Goal: Find specific page/section: Find specific page/section

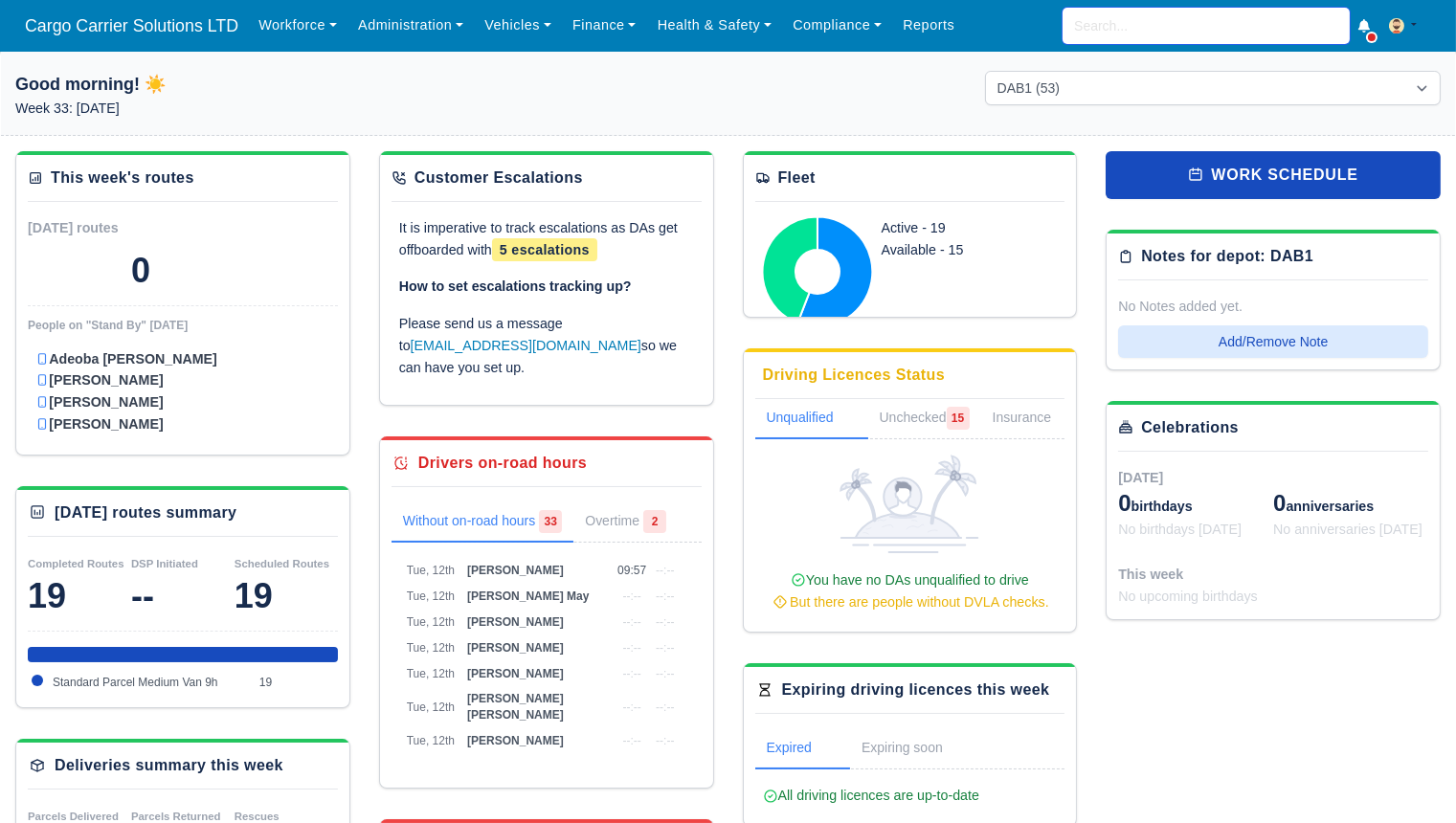
click at [1222, 34] on input "search" at bounding box center [1206, 26] width 287 height 36
type input "kell"
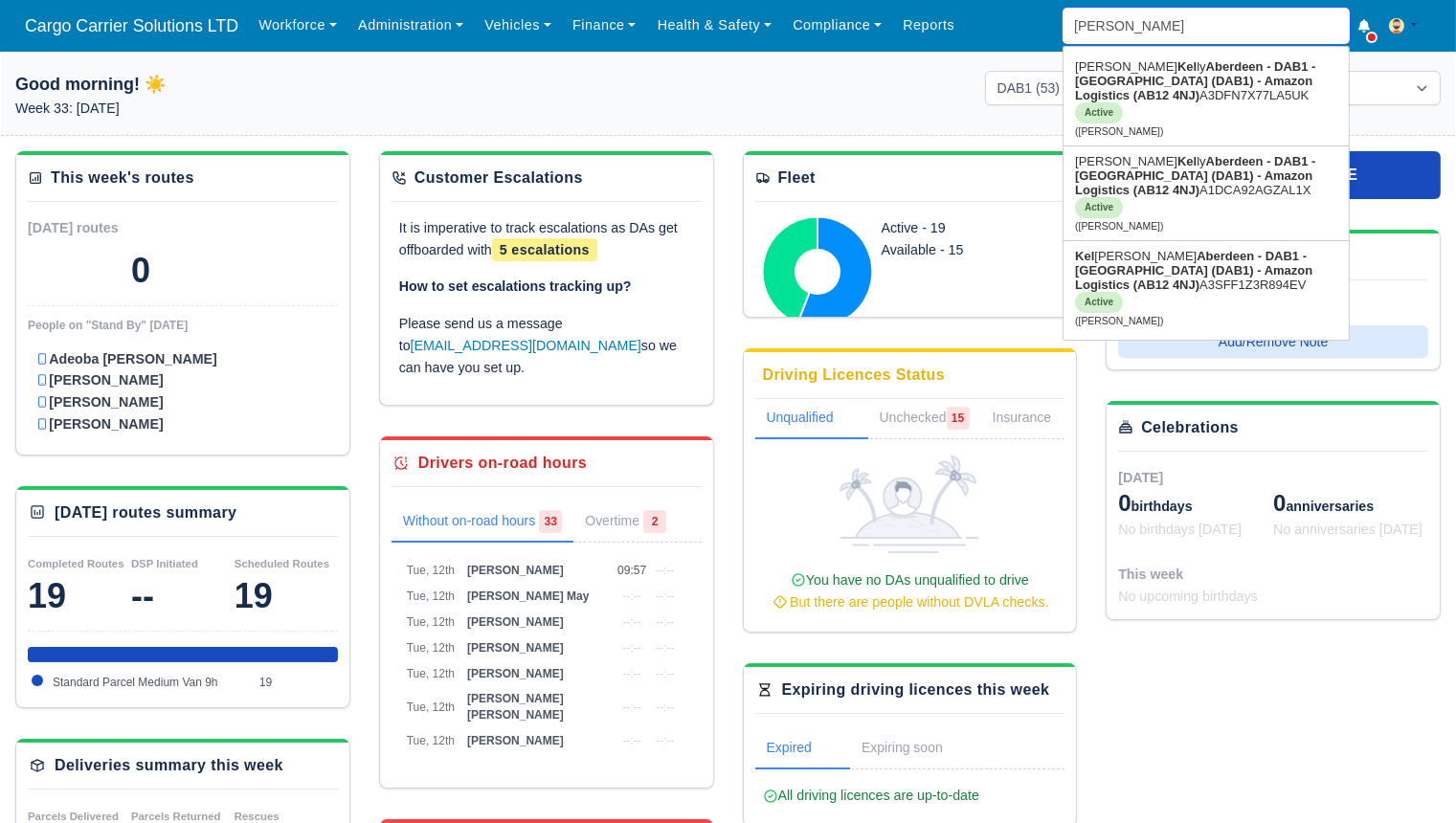
type input "kelly Compton"
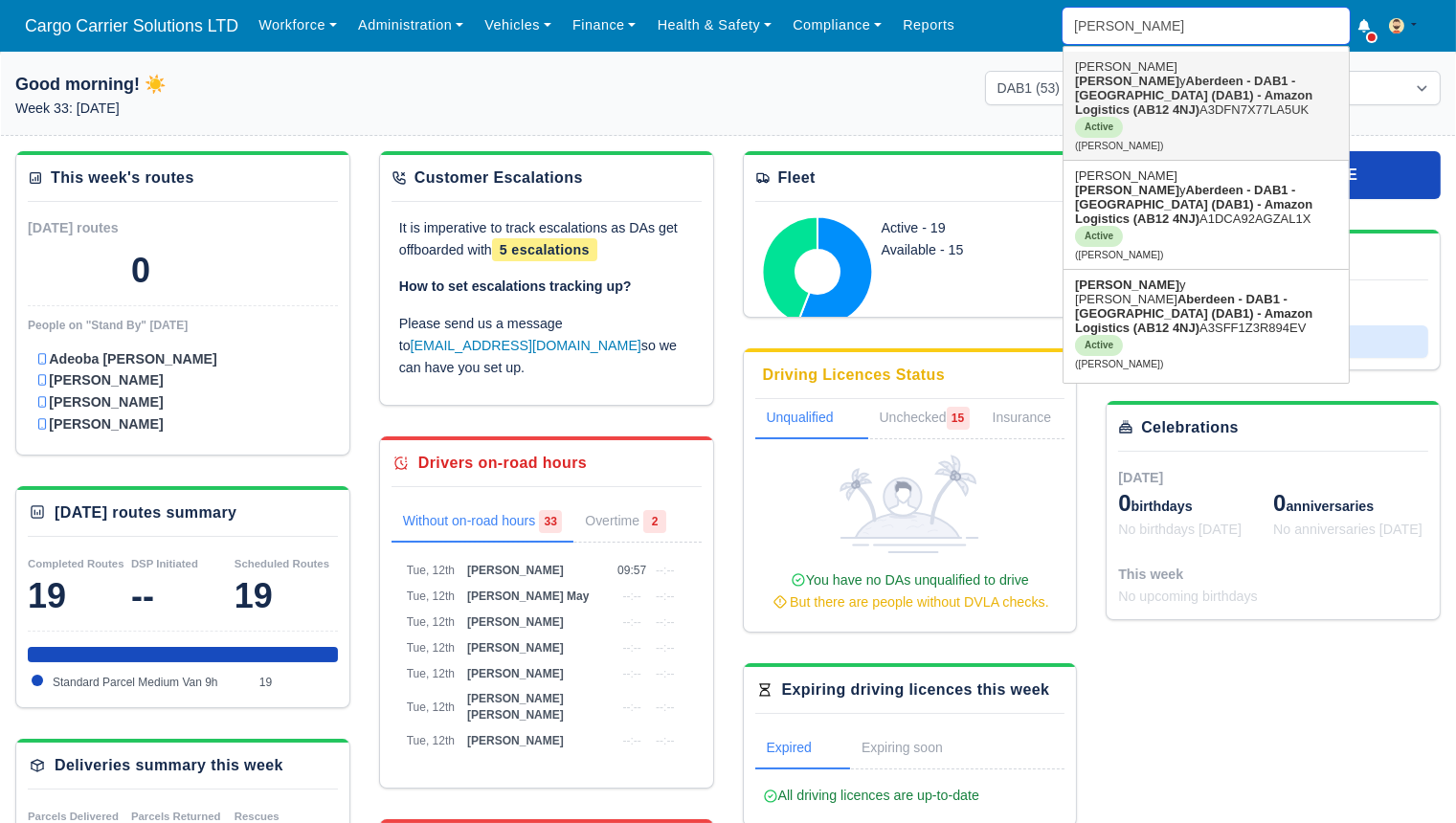
type input "kelly"
type input "kelly Compton"
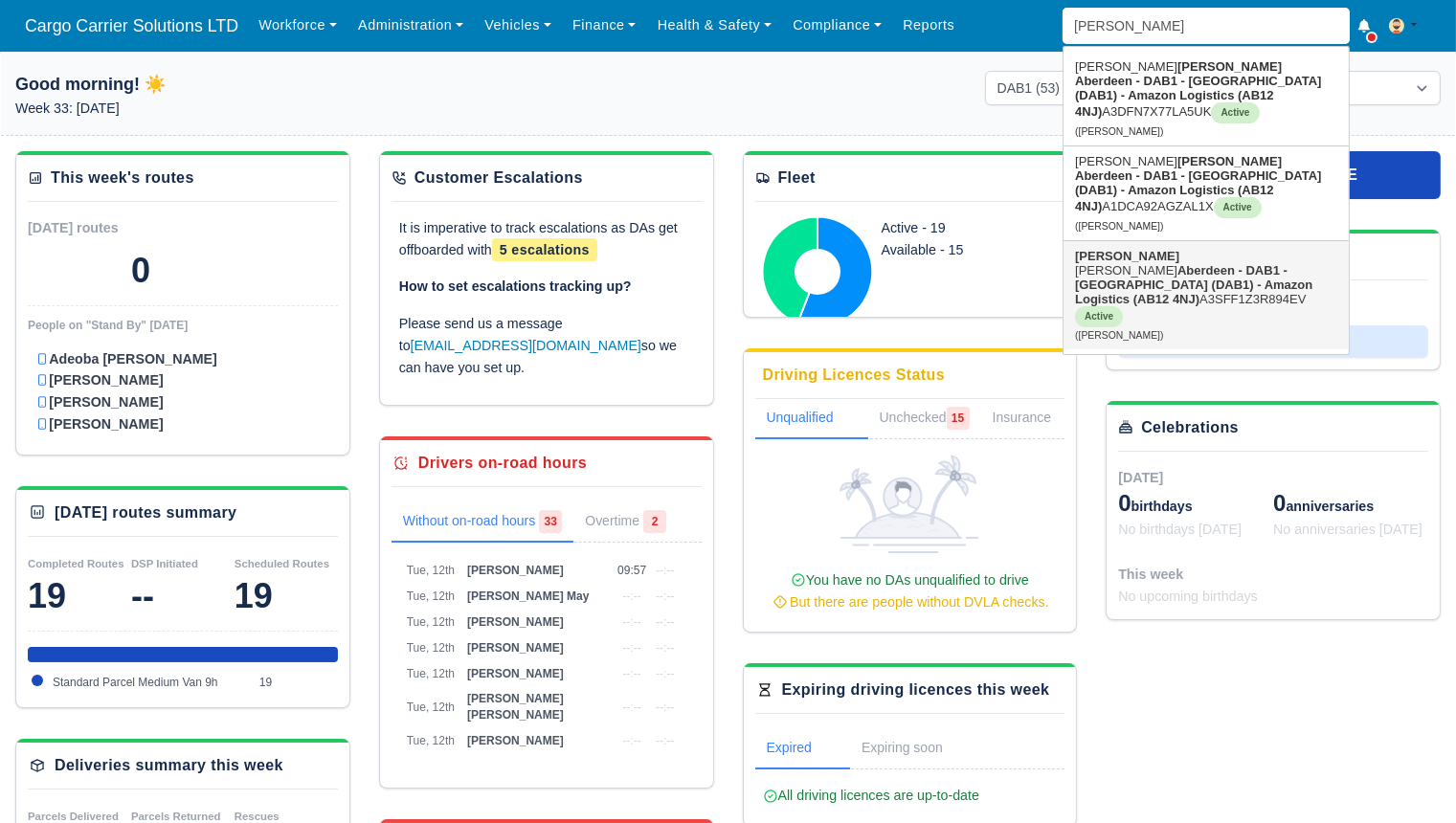
click at [1153, 241] on link "Kelly Compton Aberdeen - DAB1 - Aberdeen (DAB1) - Amazon Logistics (AB12 4NJ) A…" at bounding box center [1207, 295] width 286 height 108
type input "[PERSON_NAME]"
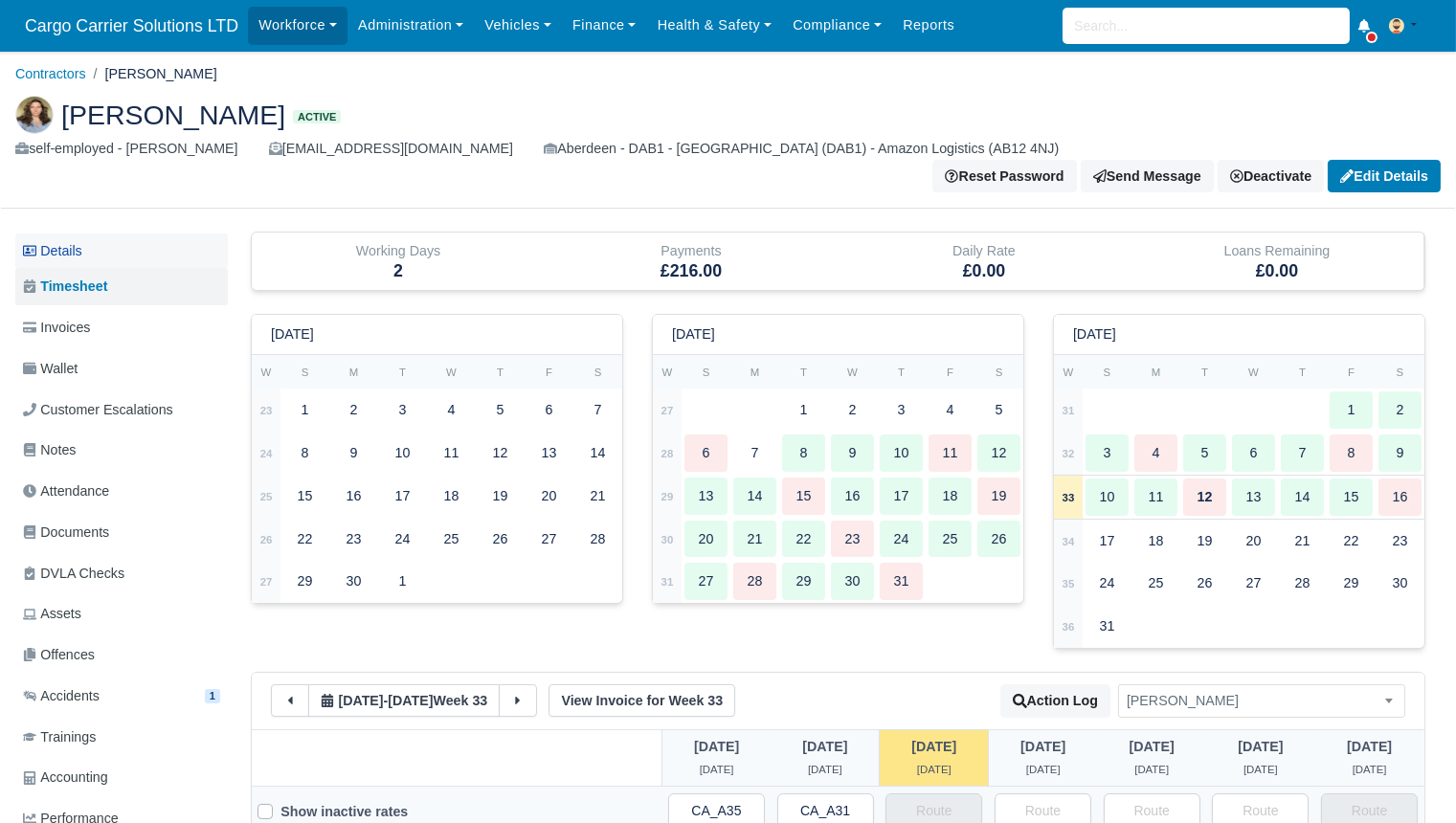
click at [71, 234] on link "Details" at bounding box center [121, 251] width 213 height 35
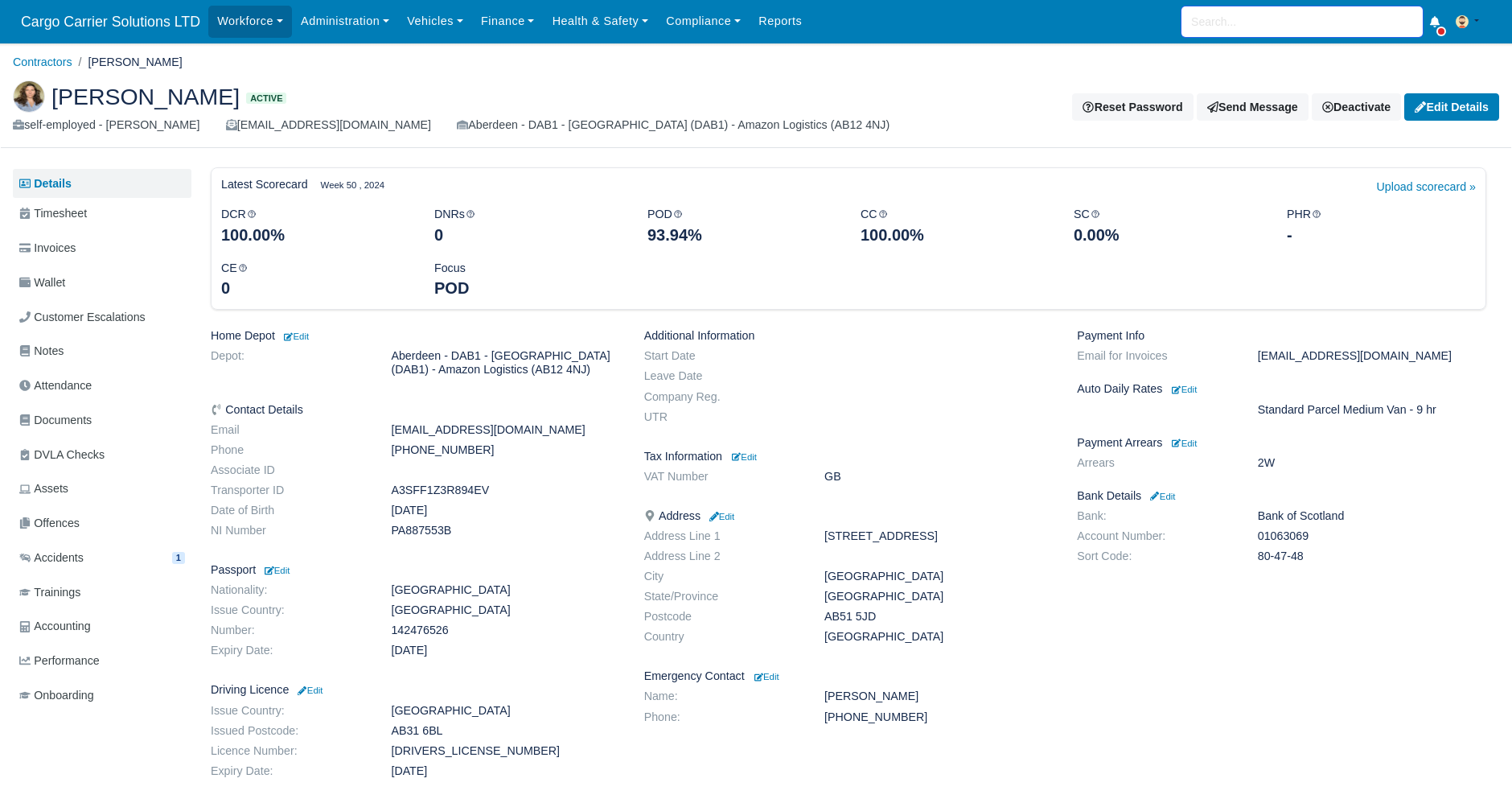
click at [1206, 24] on input "search" at bounding box center [1302, 22] width 241 height 30
type input "sara"
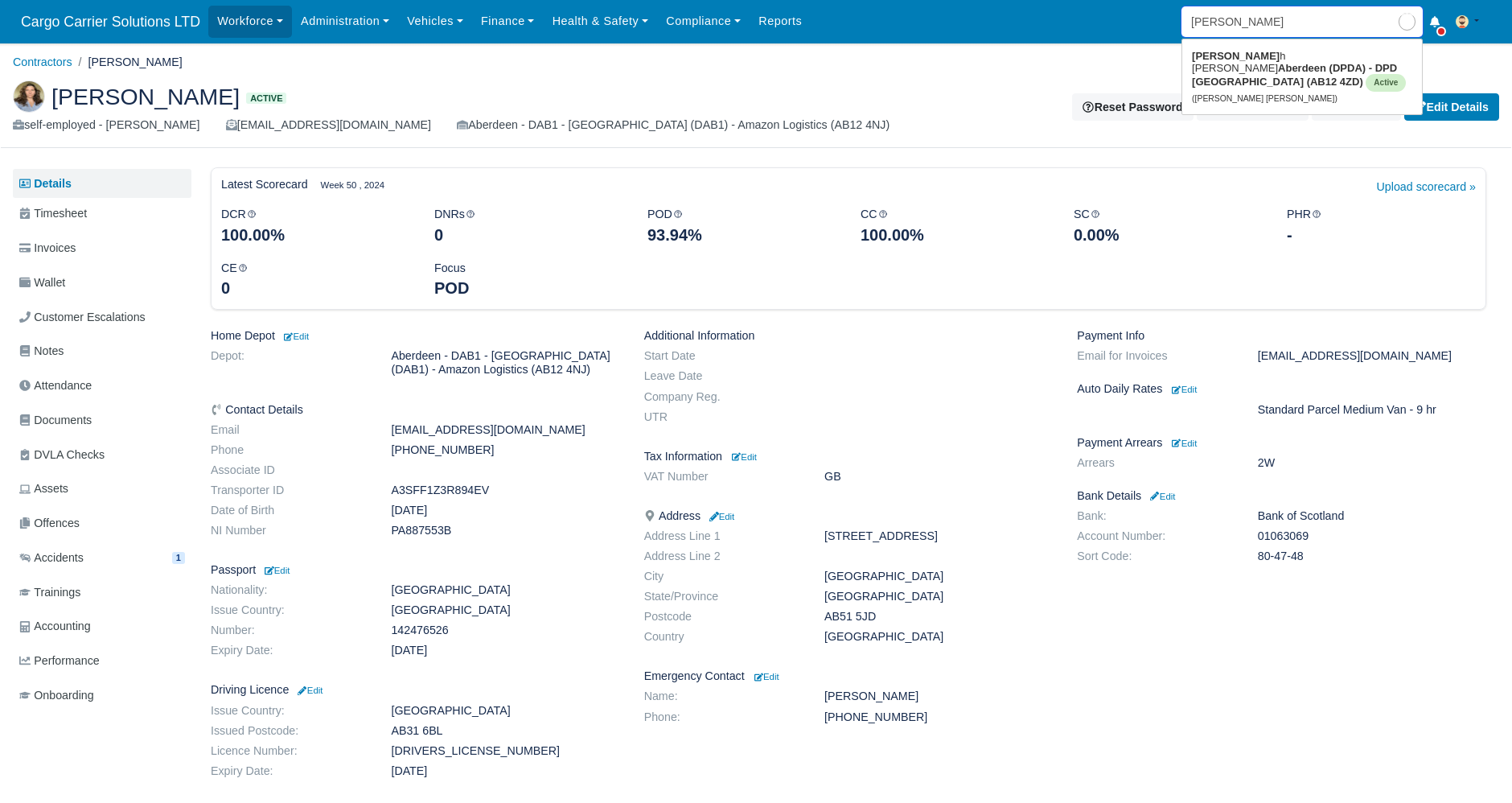
type input "sarah Elizabeth Harkness"
type input "sarah"
type input "sarah Elizabeth Harkness"
click at [1222, 58] on link "Sarah Elizabeth Harkness Aberdeen (DPDA) - DPD Aberdeen (AB12 4ZD) Active (Sara…" at bounding box center [1303, 77] width 240 height 67
type input "[PERSON_NAME] [PERSON_NAME]"
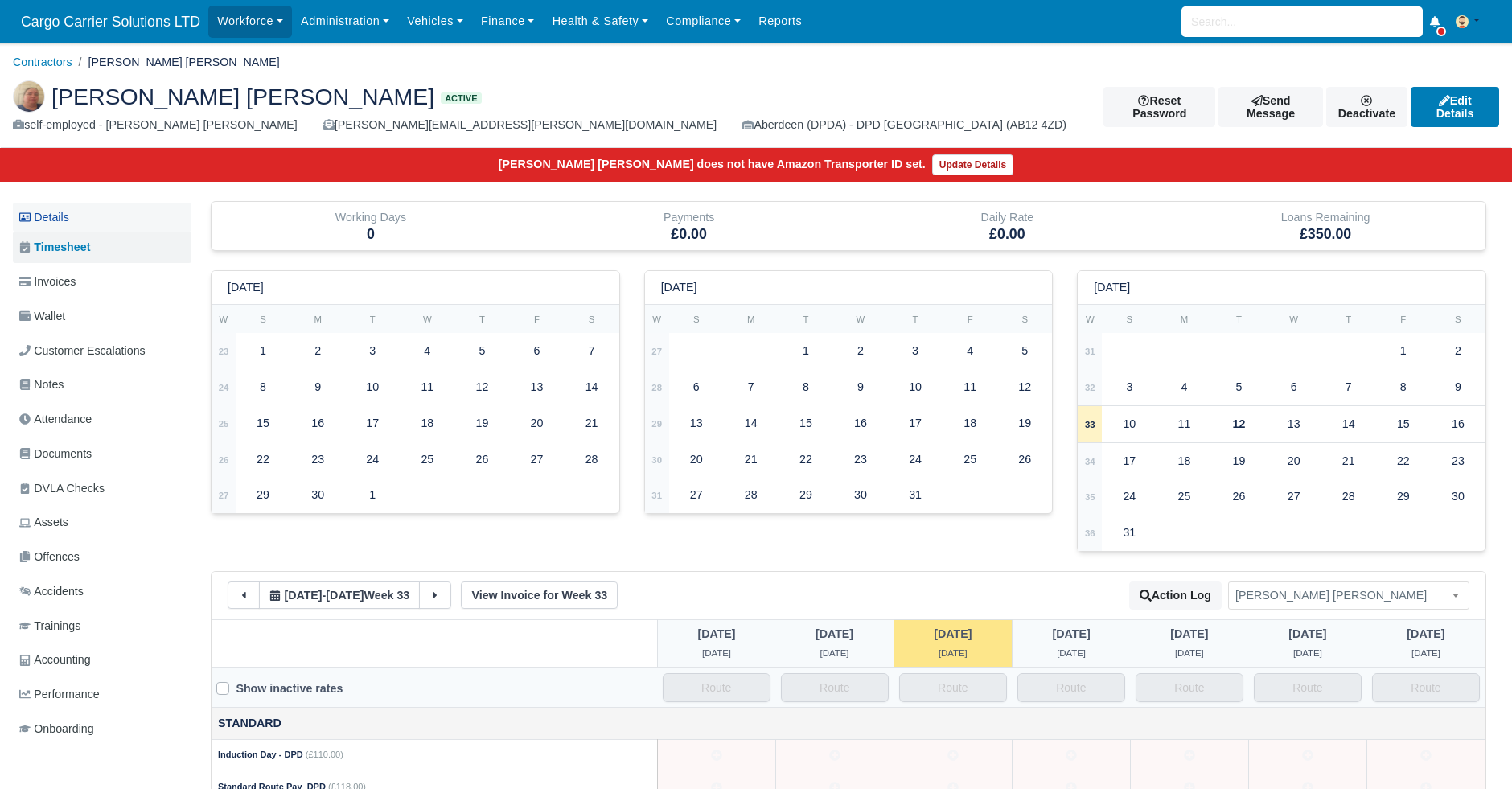
click at [76, 207] on link "Details" at bounding box center [102, 217] width 179 height 29
